Goal: Task Accomplishment & Management: Manage account settings

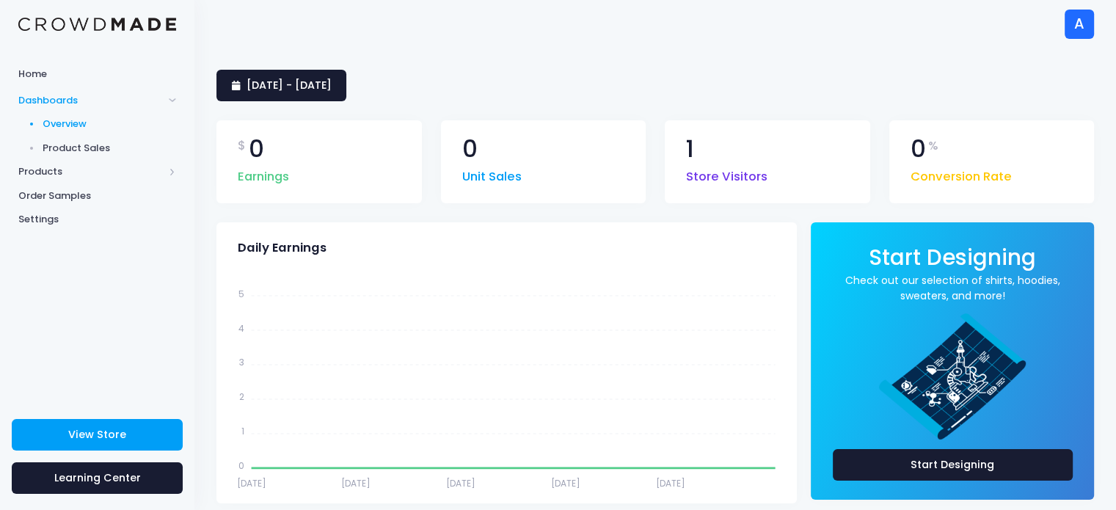
click at [1088, 32] on div "A" at bounding box center [1079, 24] width 29 height 29
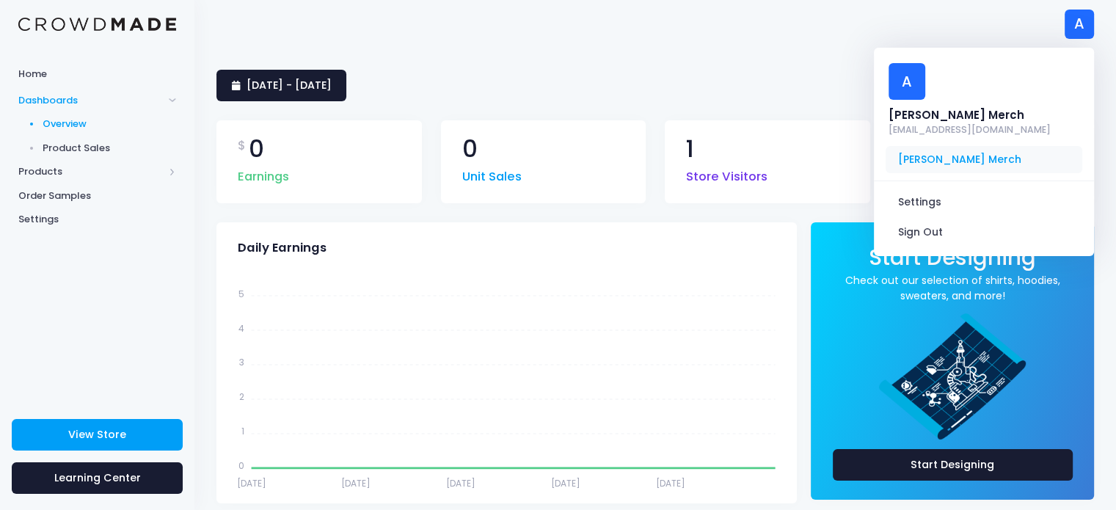
click at [963, 146] on span "[PERSON_NAME] Merch" at bounding box center [984, 160] width 197 height 28
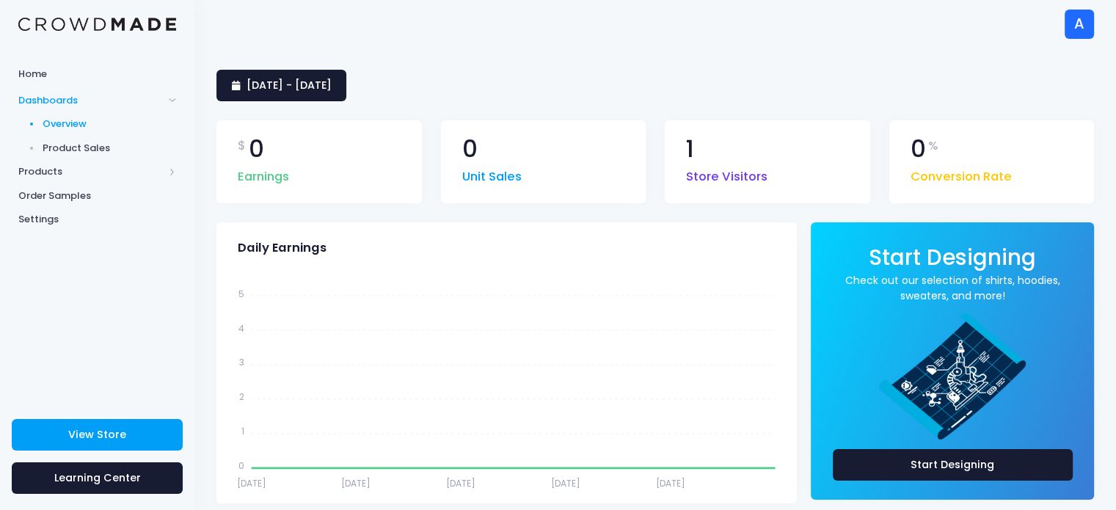
click at [1075, 28] on div "A" at bounding box center [1079, 24] width 29 height 29
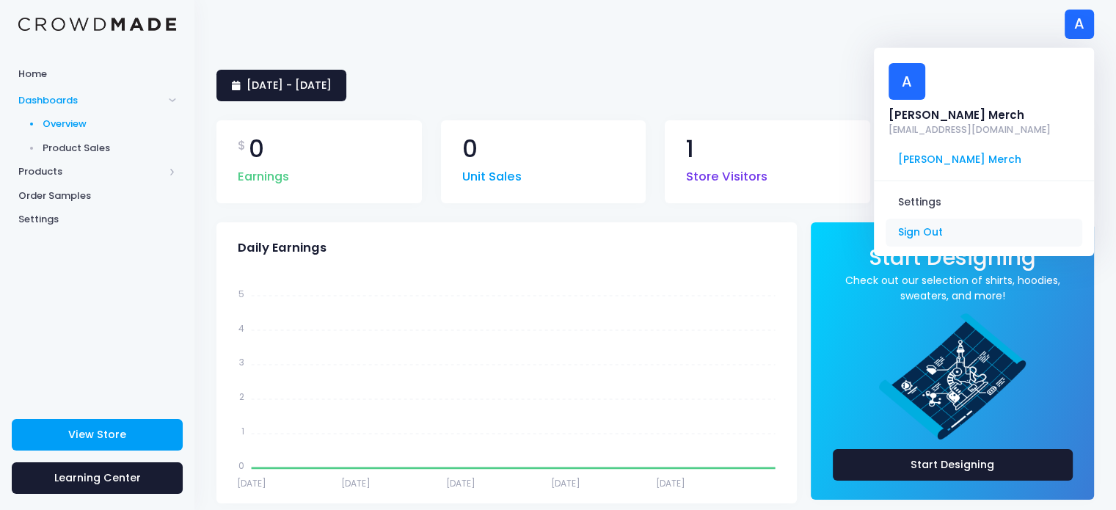
click at [945, 219] on link "Sign Out" at bounding box center [984, 233] width 197 height 28
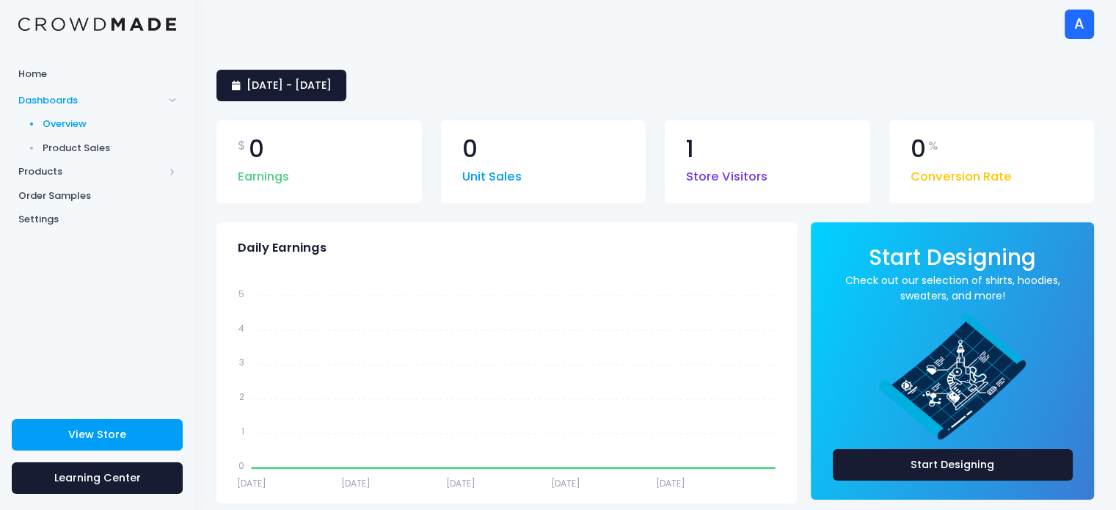
click at [1077, 18] on div "A" at bounding box center [1079, 24] width 29 height 29
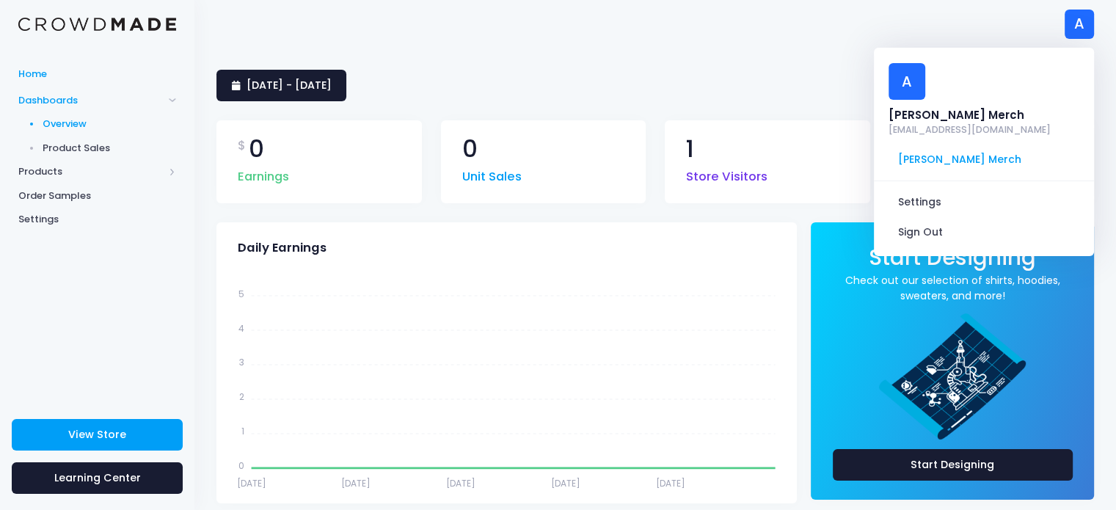
click at [32, 72] on span "Home" at bounding box center [97, 74] width 158 height 15
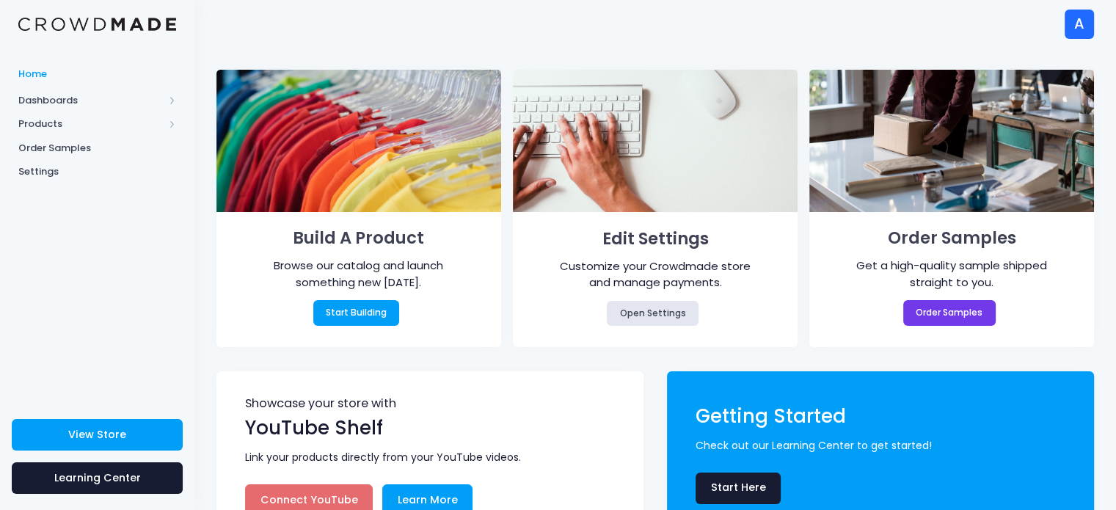
click at [1070, 18] on div "A" at bounding box center [1079, 24] width 29 height 29
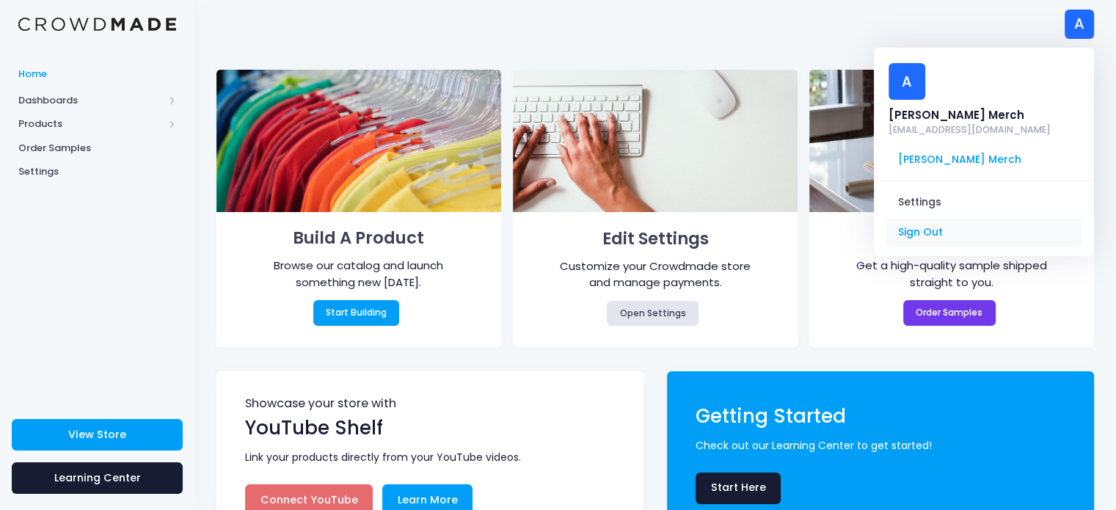
click at [946, 219] on link "Sign Out" at bounding box center [984, 233] width 197 height 28
